Goal: Download file/media

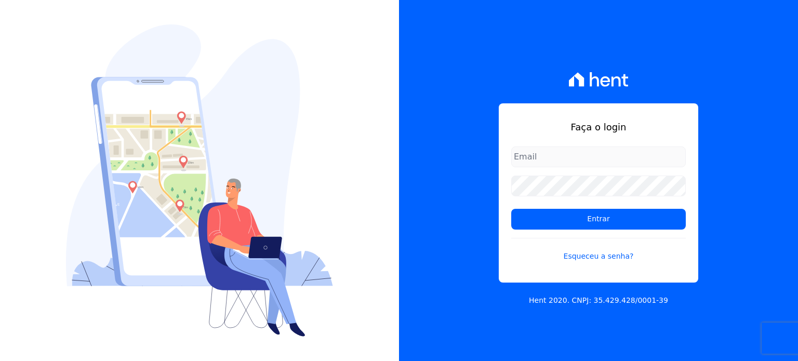
type input "[PERSON_NAME][EMAIL_ADDRESS][DOMAIN_NAME]"
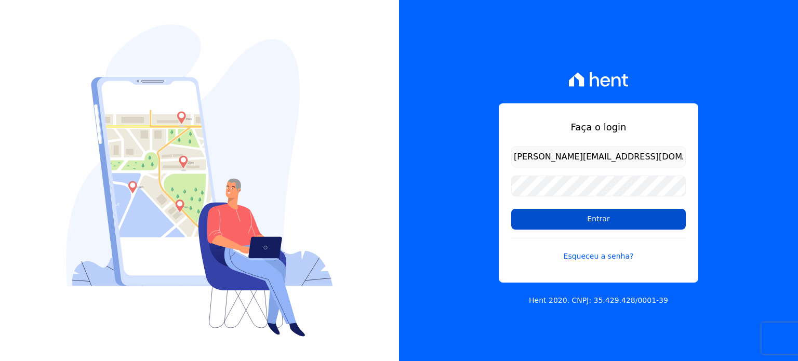
click at [568, 210] on input "Entrar" at bounding box center [598, 219] width 174 height 21
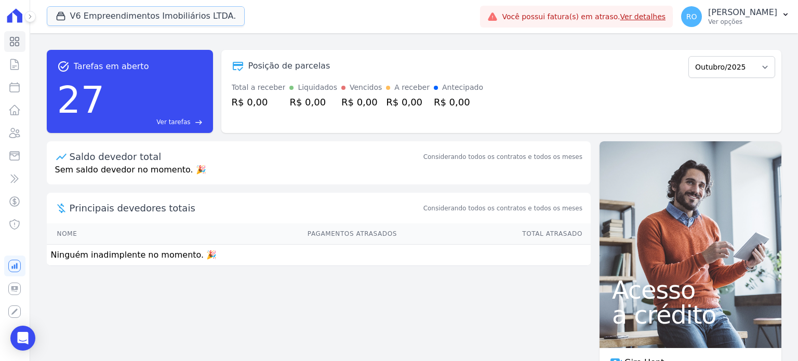
drag, startPoint x: 84, startPoint y: 16, endPoint x: 85, endPoint y: 75, distance: 59.7
click at [84, 15] on button "V6 Empreendimentos Imobiliários LTDA." at bounding box center [146, 16] width 198 height 20
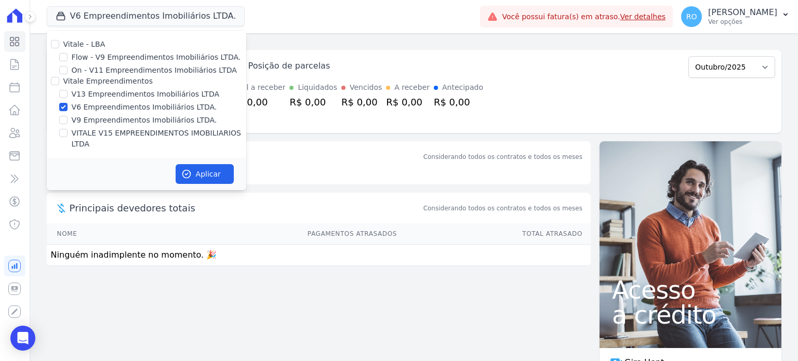
click at [87, 92] on label "V13 Empreendimentos Imobiliários LTDA" at bounding box center [145, 94] width 147 height 11
click at [68, 92] on input "V13 Empreendimentos Imobiliários LTDA" at bounding box center [63, 94] width 8 height 8
checkbox input "true"
click at [84, 108] on label "V6 Empreendimentos Imobiliários LTDA." at bounding box center [144, 107] width 145 height 11
click at [68, 108] on input "V6 Empreendimentos Imobiliários LTDA." at bounding box center [63, 107] width 8 height 8
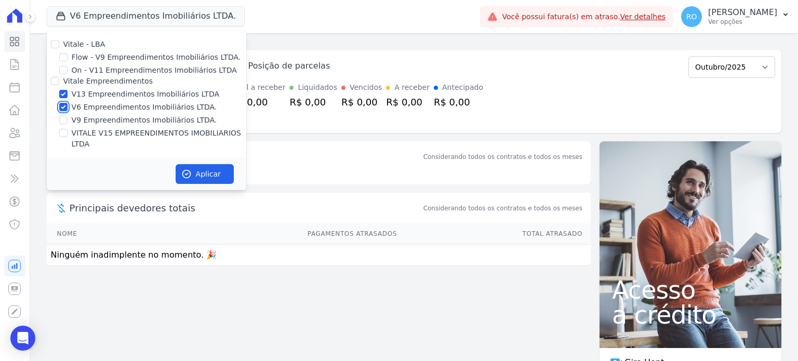
checkbox input "false"
click at [77, 136] on label "VITALE V15 EMPREENDIMENTOS IMOBILIARIOS LTDA" at bounding box center [159, 139] width 174 height 22
click at [68, 136] on input "VITALE V15 EMPREENDIMENTOS IMOBILIARIOS LTDA" at bounding box center [63, 133] width 8 height 8
checkbox input "true"
click at [181, 169] on icon "button" at bounding box center [186, 174] width 10 height 10
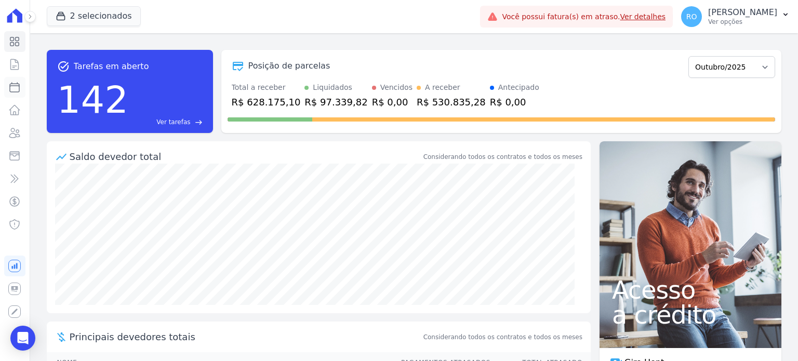
click at [17, 90] on icon at bounding box center [14, 87] width 12 height 12
select select
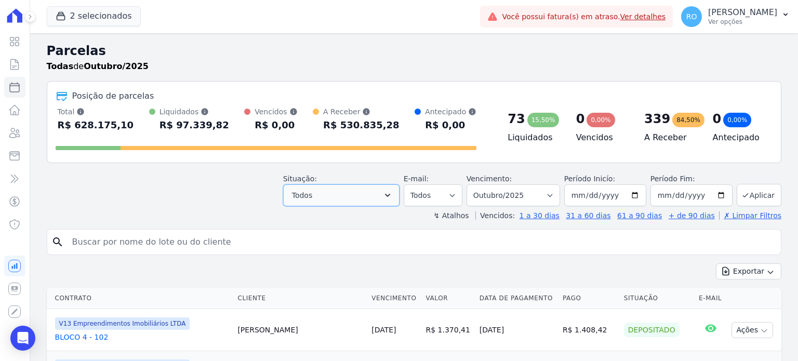
click at [390, 194] on icon "button" at bounding box center [387, 195] width 5 height 3
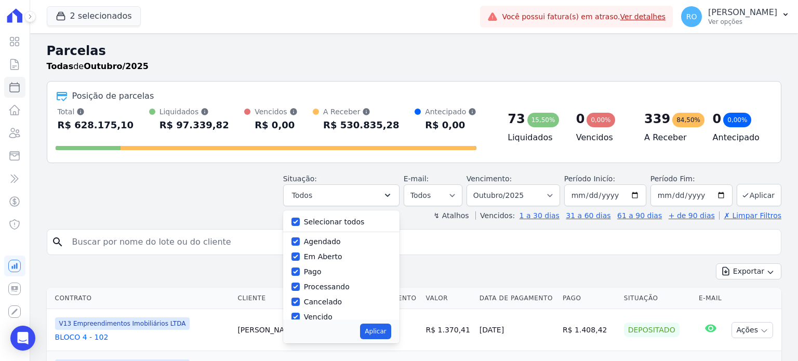
click at [339, 224] on label "Selecionar todos" at bounding box center [334, 222] width 61 height 8
click at [300, 224] on input "Selecionar todos" at bounding box center [295, 222] width 8 height 8
checkbox input "false"
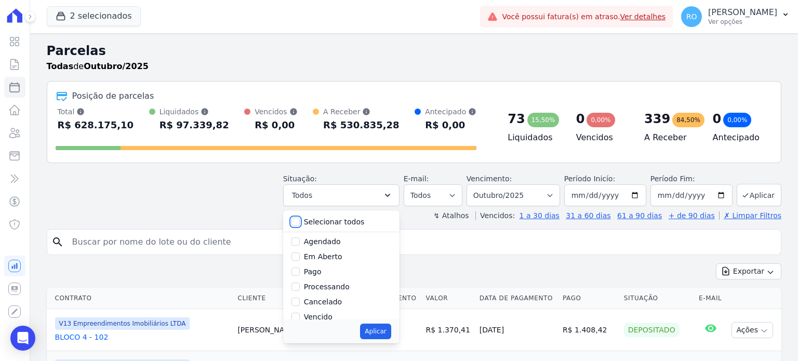
checkbox input "false"
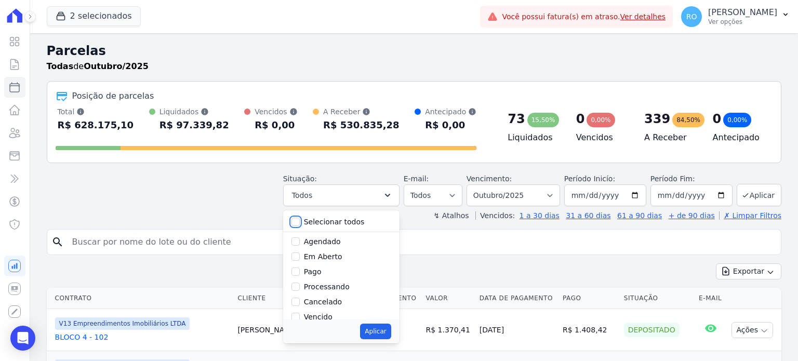
checkbox input "false"
click at [321, 272] on label "Pago" at bounding box center [313, 271] width 18 height 8
click at [300, 272] on input "Pago" at bounding box center [295, 271] width 8 height 8
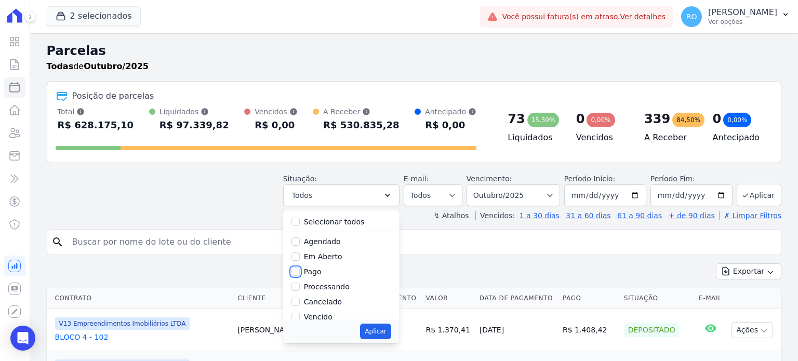
checkbox input "true"
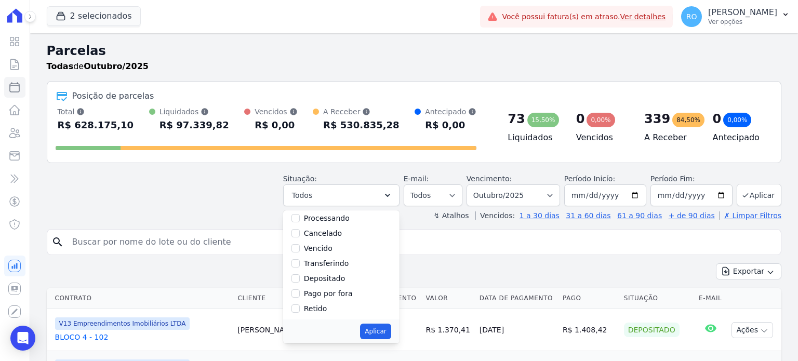
scroll to position [69, 0]
click at [323, 263] on label "Transferindo" at bounding box center [326, 263] width 45 height 8
click at [300, 263] on input "Transferindo" at bounding box center [295, 263] width 8 height 8
checkbox input "true"
click at [327, 278] on label "Depositado" at bounding box center [325, 278] width 42 height 8
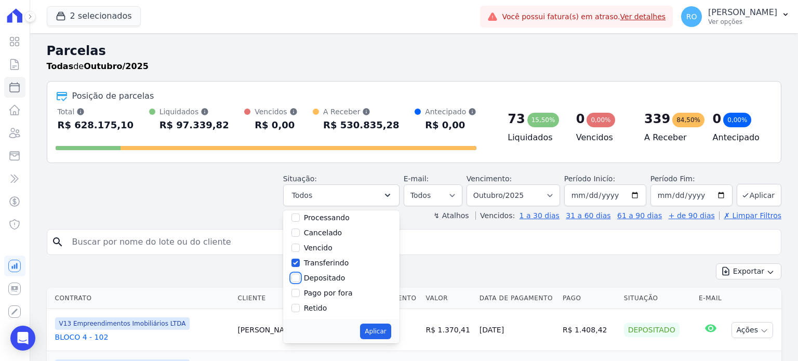
click at [300, 278] on input "Depositado" at bounding box center [295, 278] width 8 height 8
checkbox input "true"
click at [389, 325] on button "Aplicar" at bounding box center [375, 332] width 31 height 16
select select "paid"
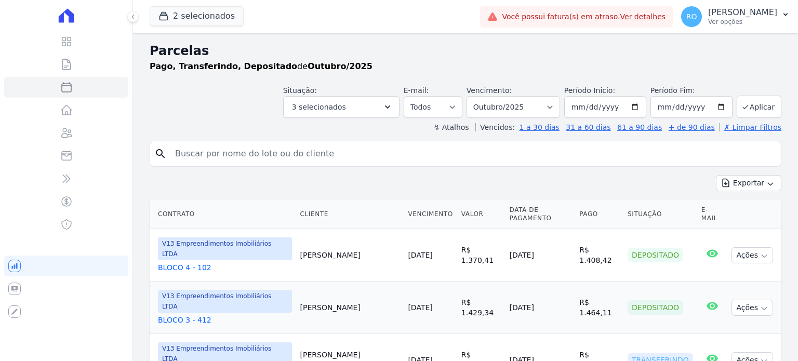
select select
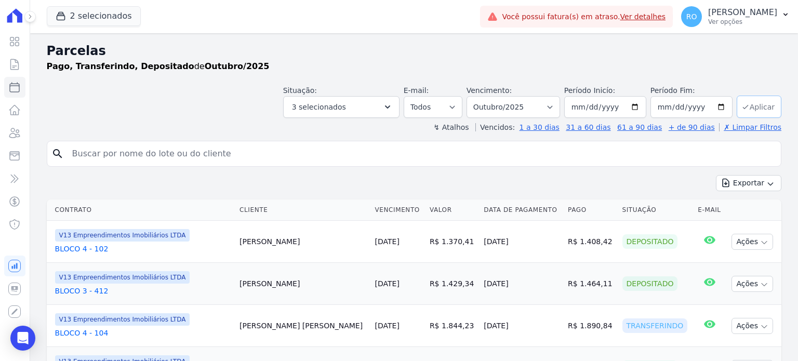
click at [741, 106] on icon "submit" at bounding box center [745, 107] width 8 height 8
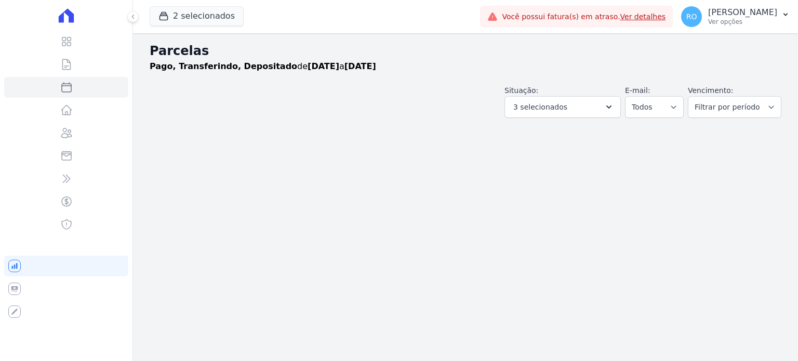
select select
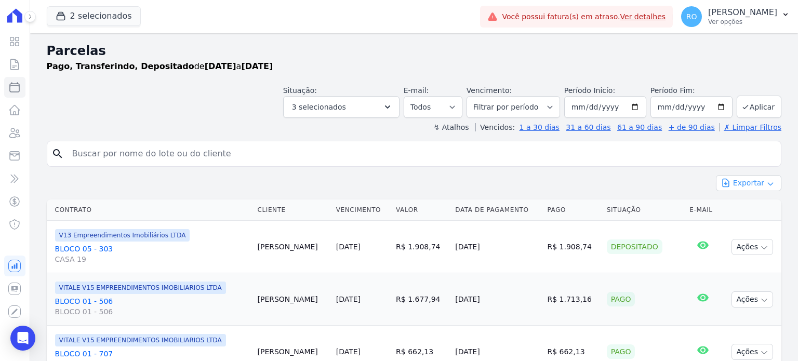
click at [729, 180] on button "Exportar" at bounding box center [748, 183] width 65 height 16
click at [726, 218] on div "Exportar CSV" at bounding box center [748, 226] width 65 height 18
click at [726, 221] on span "Exportar CSV" at bounding box center [747, 225] width 55 height 10
click at [747, 21] on p "Ver opções" at bounding box center [742, 22] width 69 height 8
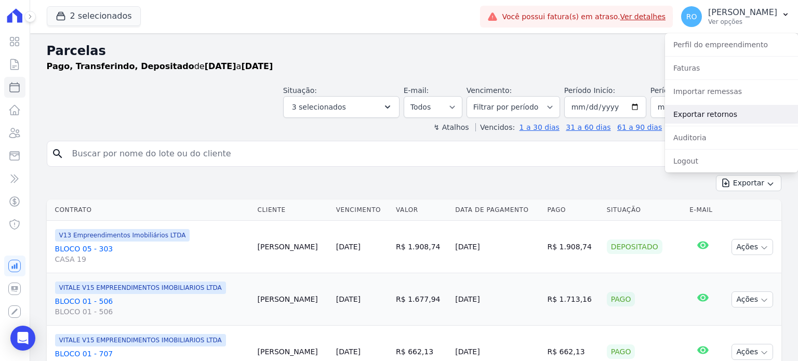
click at [679, 109] on link "Exportar retornos" at bounding box center [731, 114] width 133 height 19
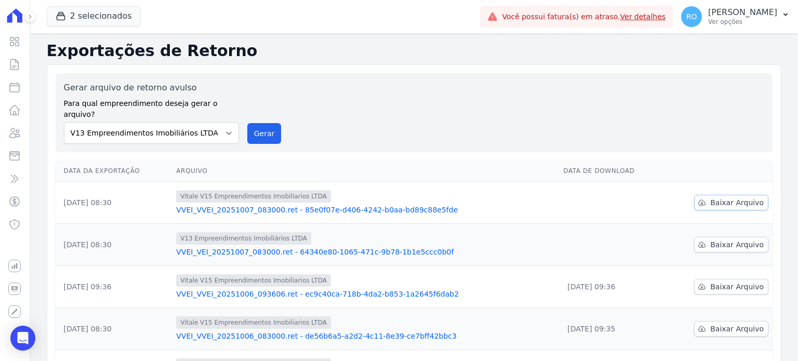
click at [713, 197] on span "Baixar Arquivo" at bounding box center [736, 202] width 53 height 10
click at [710, 239] on span "Baixar Arquivo" at bounding box center [736, 244] width 53 height 10
click at [256, 124] on button "Gerar" at bounding box center [264, 133] width 34 height 21
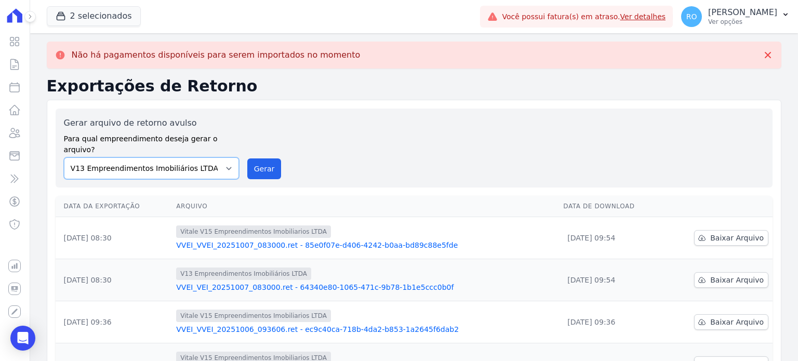
click at [224, 157] on select "Flow - V9 Empreendimentos Imobiliários LTDA. On - V11 Empreendimentos Imobiliár…" at bounding box center [151, 168] width 175 height 22
select select "43a01992-2921-4595-aa0d-28e05d992a61"
click at [64, 157] on select "Flow - V9 Empreendimentos Imobiliários LTDA. On - V11 Empreendimentos Imobiliár…" at bounding box center [151, 168] width 175 height 22
click at [251, 158] on button "Gerar" at bounding box center [264, 168] width 34 height 21
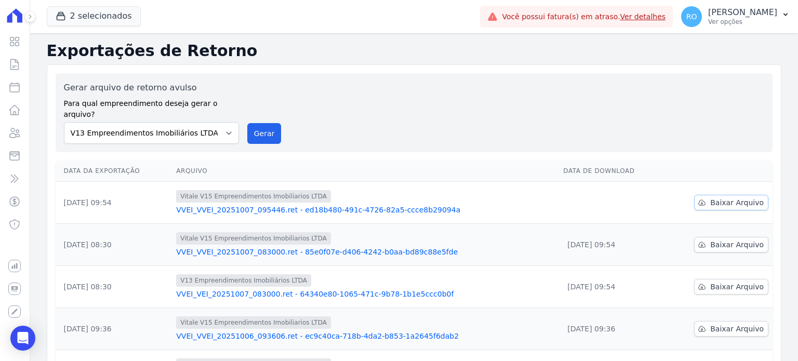
click at [714, 197] on span "Baixar Arquivo" at bounding box center [736, 202] width 53 height 10
